Goal: Find specific page/section: Find specific page/section

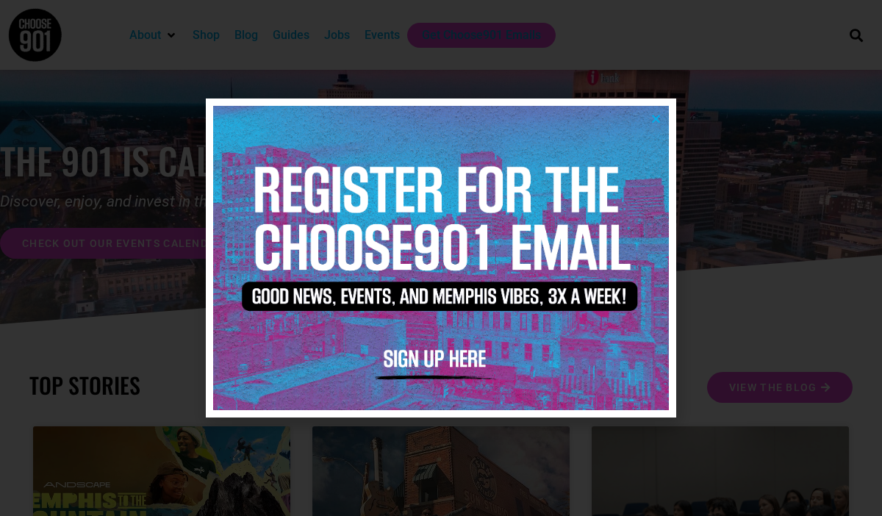
click at [657, 116] on icon "Close" at bounding box center [655, 118] width 11 height 11
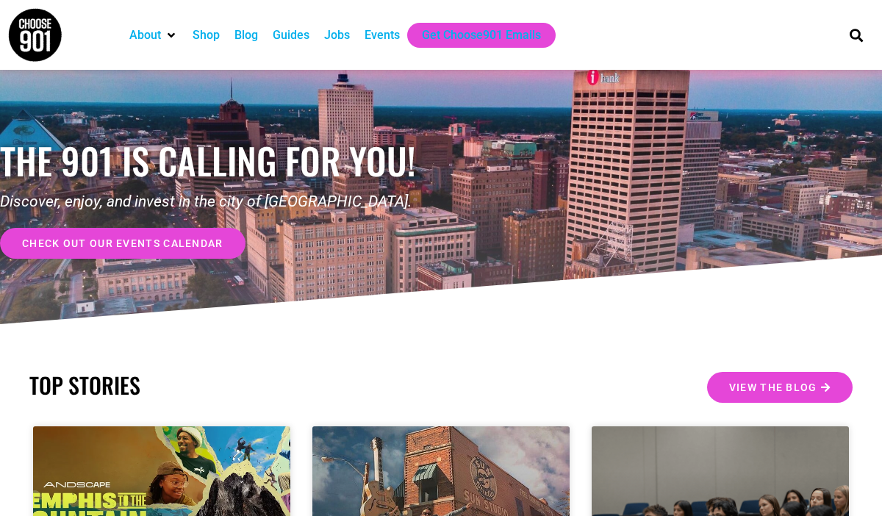
click at [350, 34] on div "Jobs" at bounding box center [337, 35] width 26 height 18
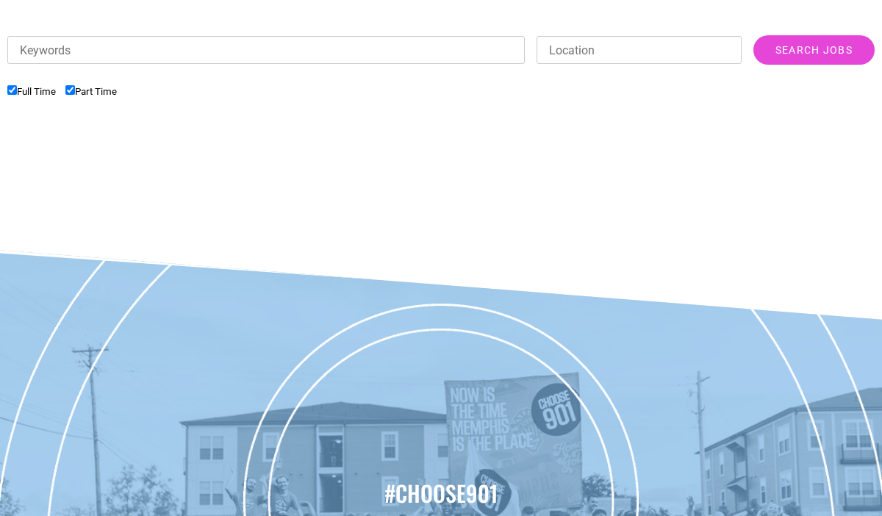
scroll to position [526, 0]
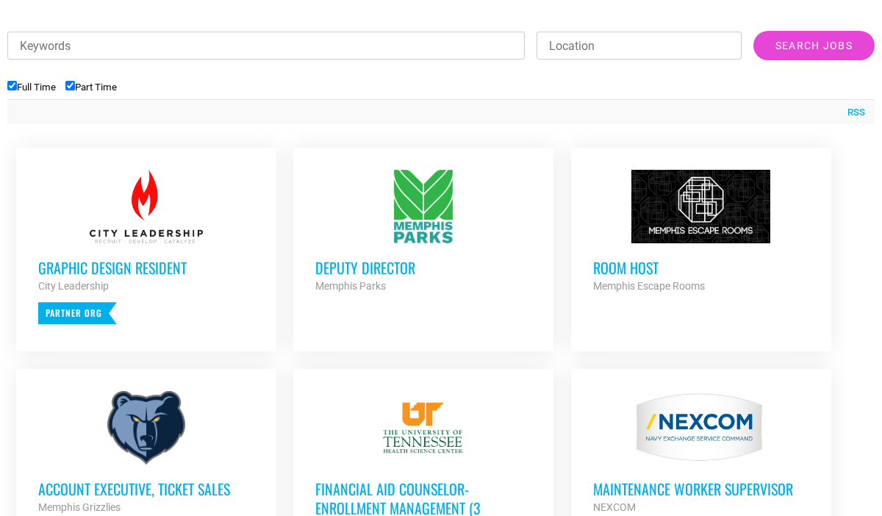
click at [346, 271] on h3 "Deputy Director" at bounding box center [423, 267] width 216 height 19
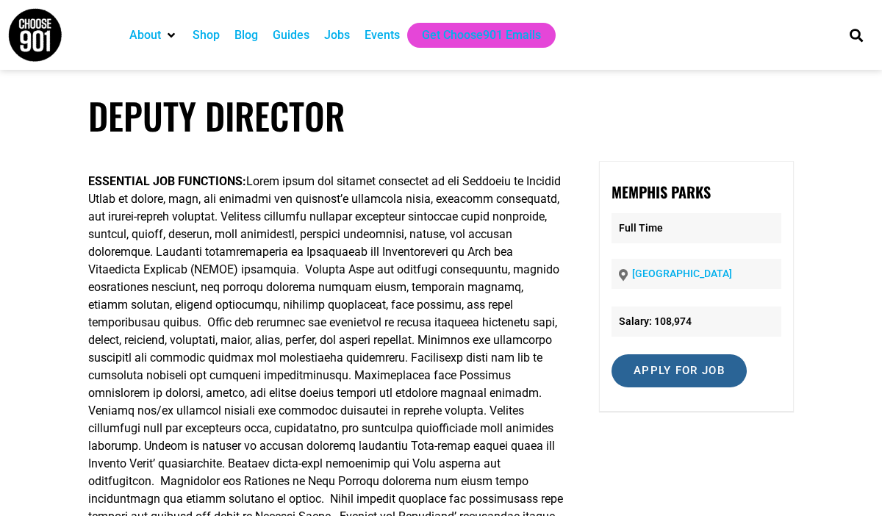
click at [652, 369] on input "Apply for job" at bounding box center [679, 370] width 135 height 33
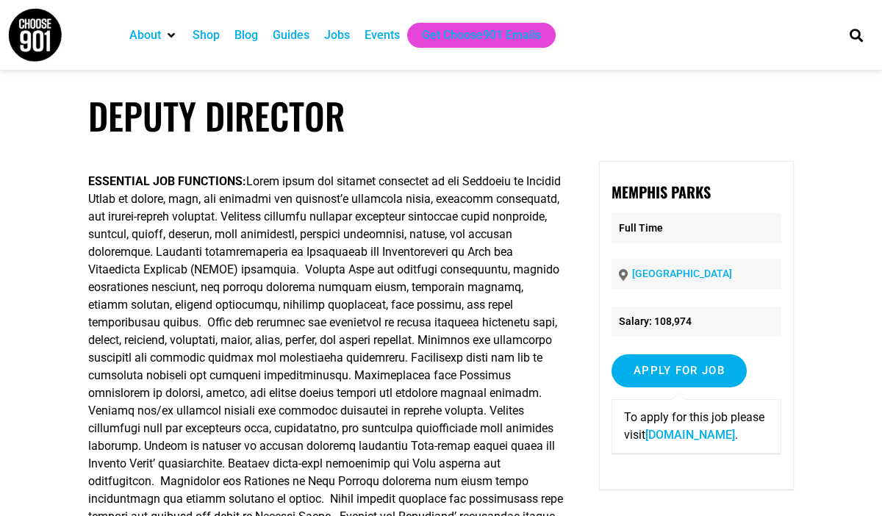
click at [683, 442] on link "memphistn.referrals.selectminds.com" at bounding box center [690, 435] width 90 height 14
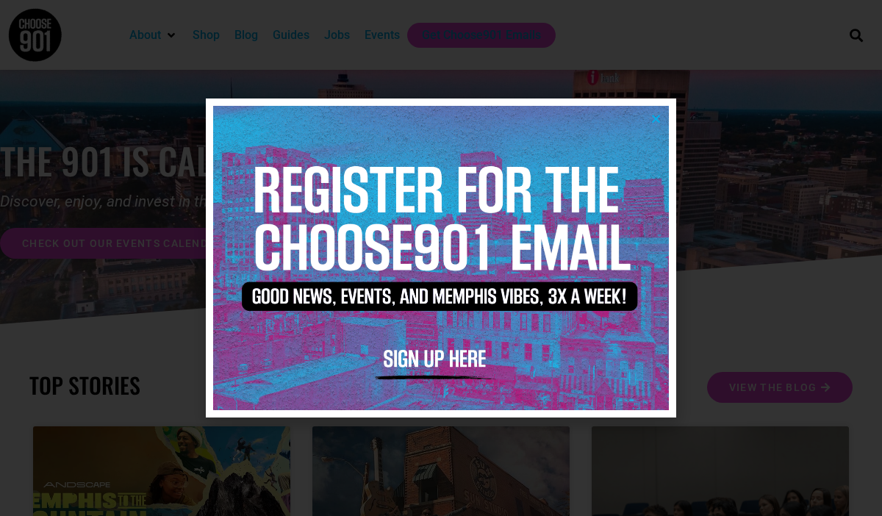
click at [654, 116] on icon "Close" at bounding box center [655, 118] width 11 height 11
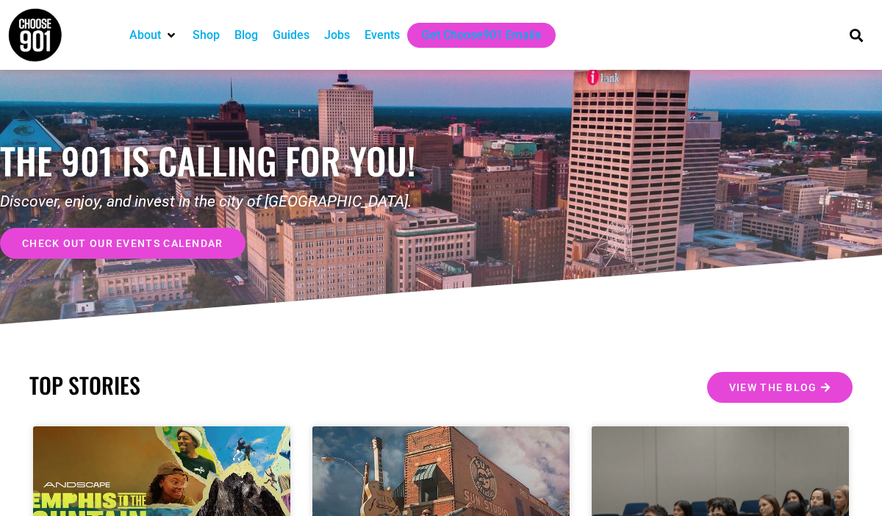
click at [337, 44] on div "Jobs" at bounding box center [337, 35] width 40 height 25
click at [347, 36] on div "Jobs" at bounding box center [337, 35] width 26 height 18
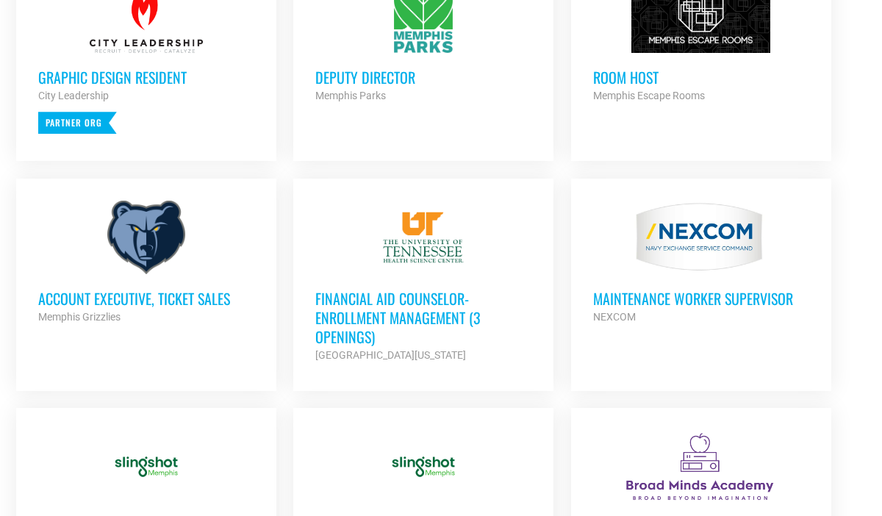
scroll to position [734, 0]
